Goal: Task Accomplishment & Management: Use online tool/utility

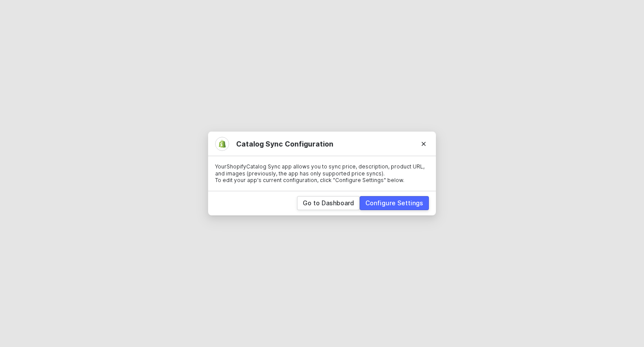
click at [392, 202] on div "Configure Settings" at bounding box center [395, 203] width 58 height 9
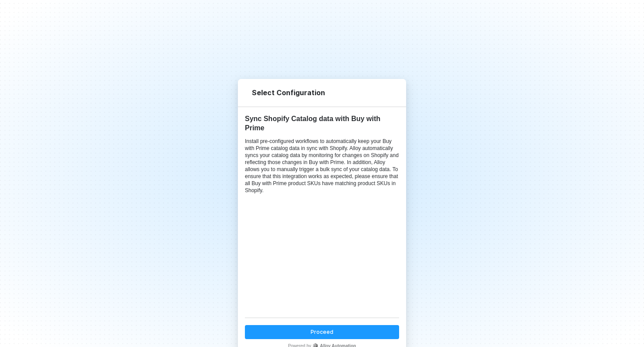
click at [332, 330] on button "Proceed" at bounding box center [322, 332] width 154 height 14
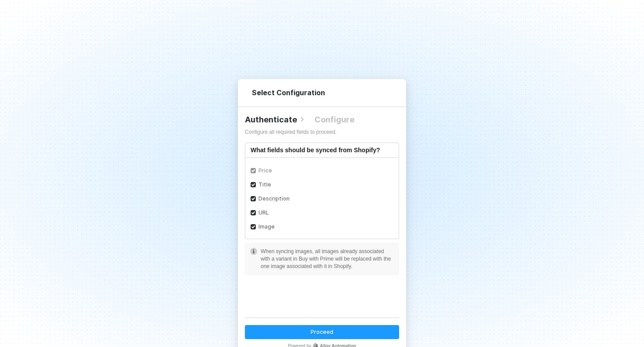
click at [331, 334] on button "Proceed" at bounding box center [322, 332] width 154 height 14
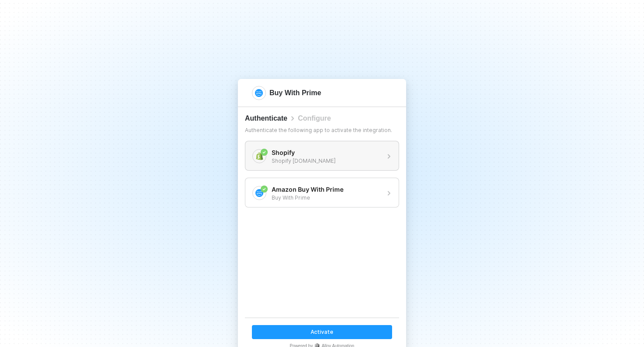
click at [337, 156] on div "Shopify" at bounding box center [326, 152] width 109 height 9
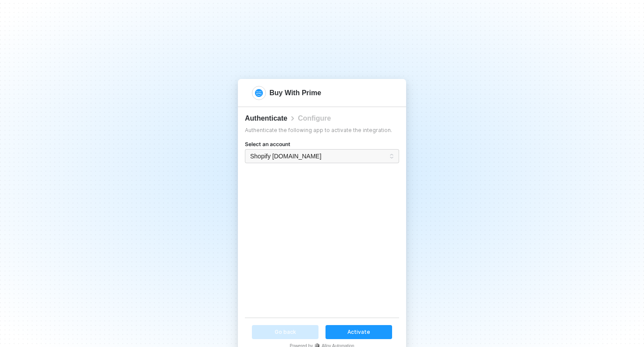
click at [358, 332] on div "Activate" at bounding box center [359, 331] width 23 height 7
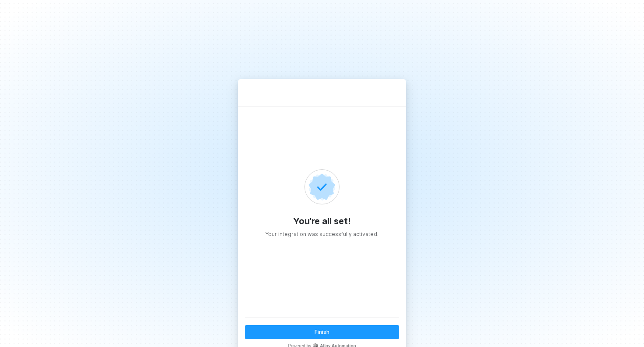
click at [334, 331] on button "Finish" at bounding box center [322, 332] width 154 height 14
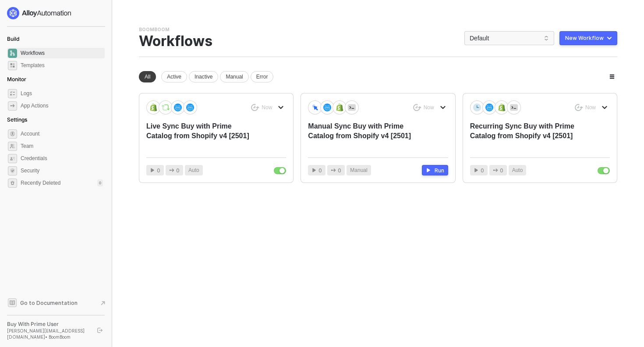
click at [337, 241] on div "You need to expand your browser window or switch to a computer with a bigger sc…" at bounding box center [378, 173] width 500 height 347
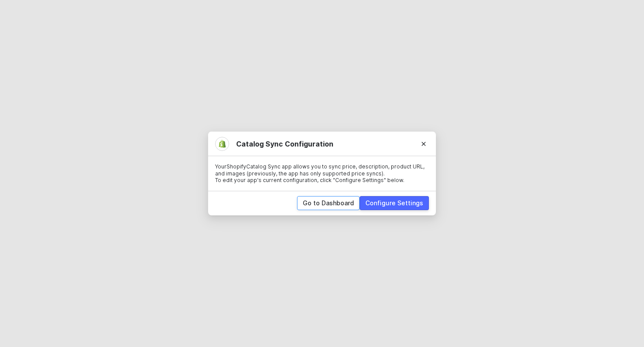
click at [334, 201] on div "Go to Dashboard" at bounding box center [328, 203] width 51 height 9
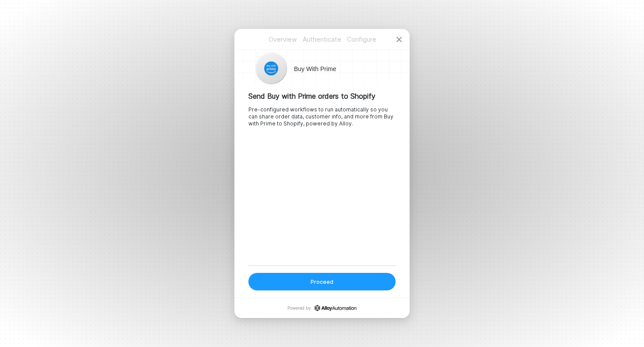
click at [316, 282] on div "Proceed" at bounding box center [322, 281] width 23 height 7
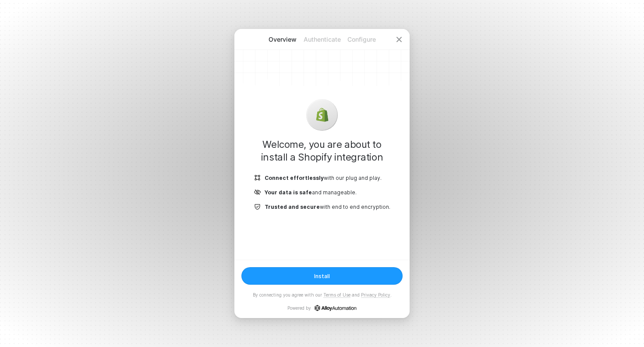
click at [323, 273] on div "Install" at bounding box center [322, 275] width 16 height 7
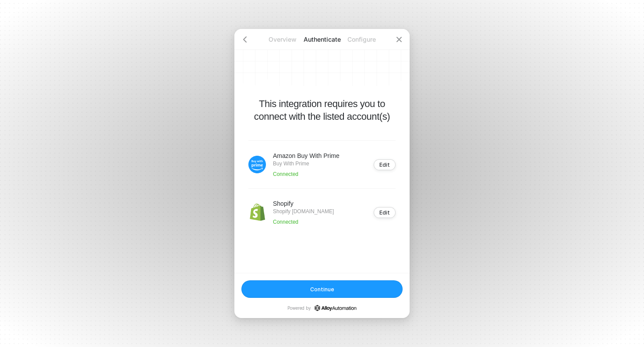
click at [325, 289] on div "Continue" at bounding box center [322, 288] width 24 height 7
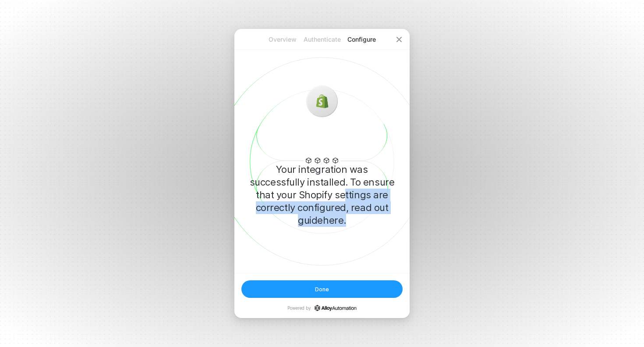
drag, startPoint x: 306, startPoint y: 200, endPoint x: 355, endPoint y: 220, distance: 52.9
click at [355, 220] on p "Your integration was successfully installed. To ensure that your Shopify settin…" at bounding box center [322, 195] width 147 height 64
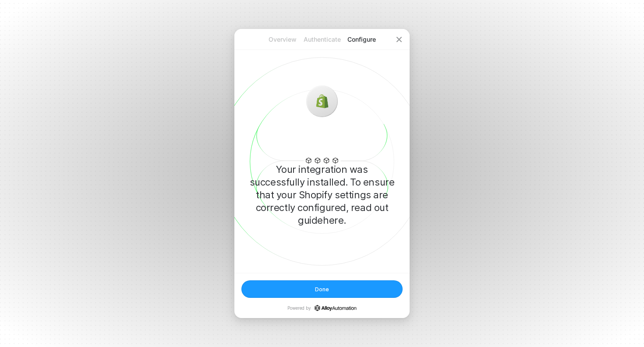
click at [321, 289] on div "Done" at bounding box center [322, 288] width 14 height 7
